Goal: Navigation & Orientation: Understand site structure

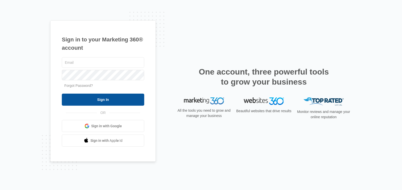
type input "[PERSON_NAME][EMAIL_ADDRESS][DOMAIN_NAME]"
click at [105, 102] on input "Sign In" at bounding box center [103, 100] width 82 height 12
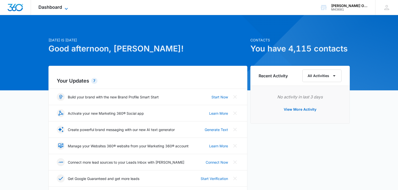
click at [62, 7] on span "Dashboard" at bounding box center [50, 7] width 24 height 5
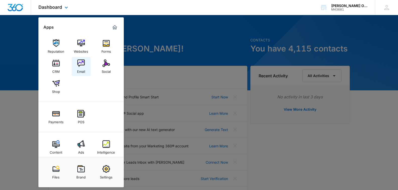
click at [79, 64] on img at bounding box center [81, 64] width 8 height 8
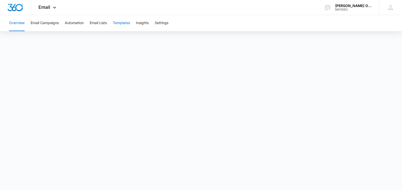
click at [119, 23] on button "Templates" at bounding box center [121, 23] width 17 height 16
click at [101, 23] on button "Email Lists" at bounding box center [98, 23] width 17 height 16
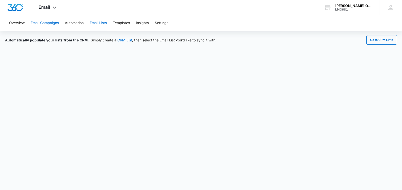
click at [51, 23] on button "Email Campaigns" at bounding box center [45, 23] width 28 height 16
